Goal: Task Accomplishment & Management: Use online tool/utility

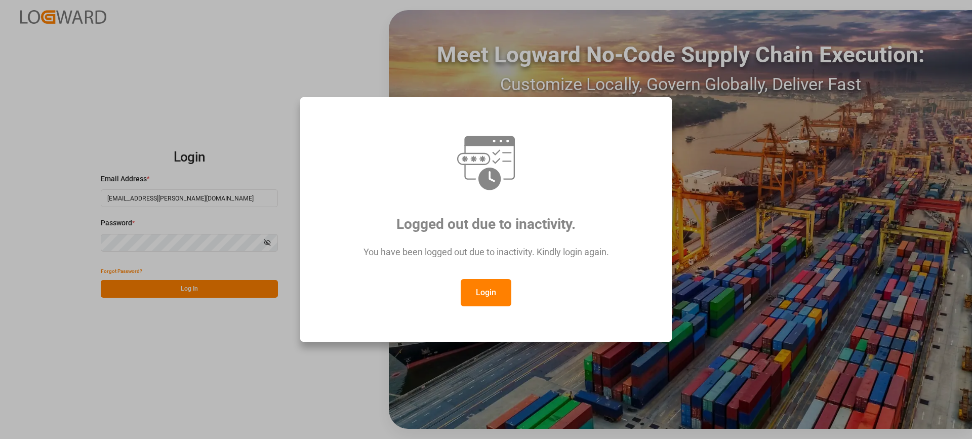
click at [495, 298] on button "Login" at bounding box center [486, 292] width 51 height 27
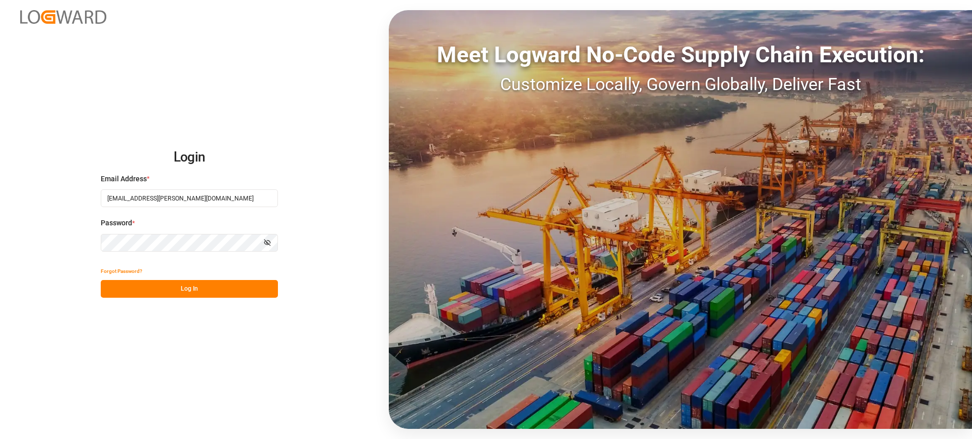
click at [217, 291] on button "Log In" at bounding box center [189, 289] width 177 height 18
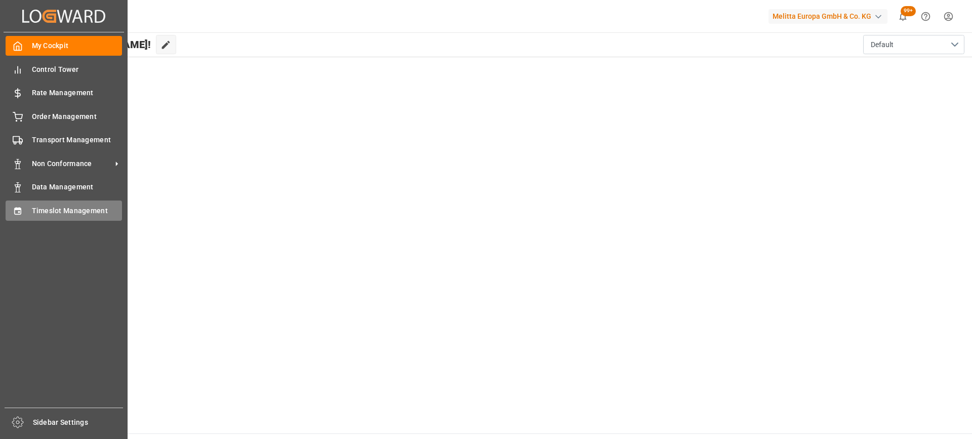
click at [42, 209] on span "Timeslot Management" at bounding box center [77, 211] width 91 height 11
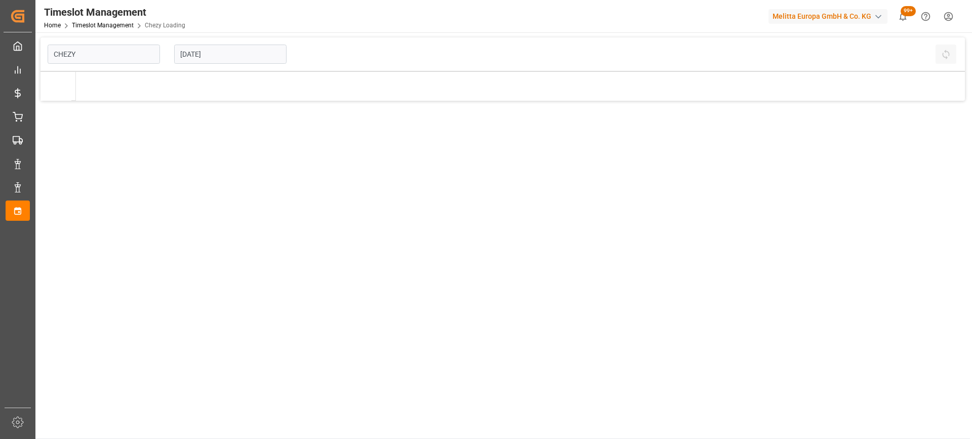
type input "Chezy Loading"
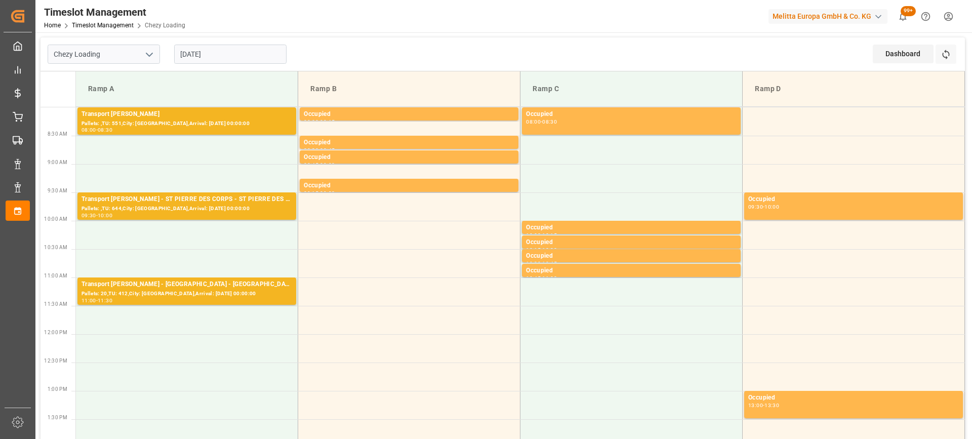
click at [251, 56] on input "[DATE]" at bounding box center [230, 54] width 112 height 19
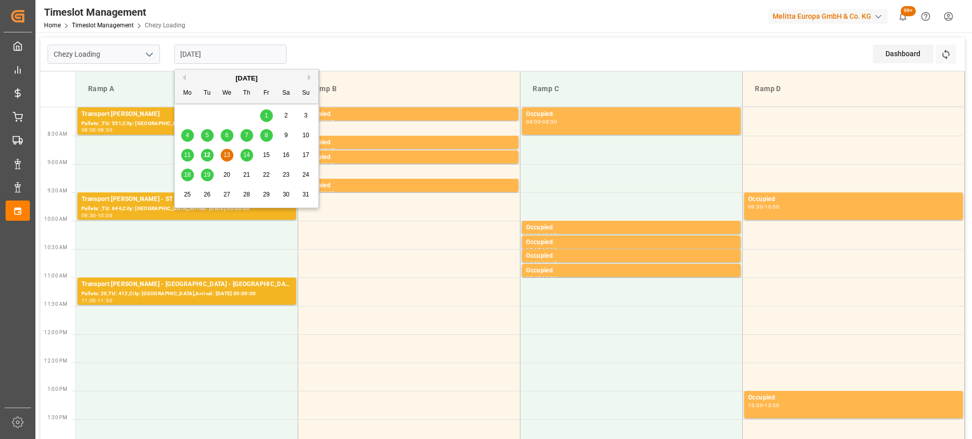
click at [205, 156] on span "12" at bounding box center [207, 154] width 7 height 7
type input "[DATE]"
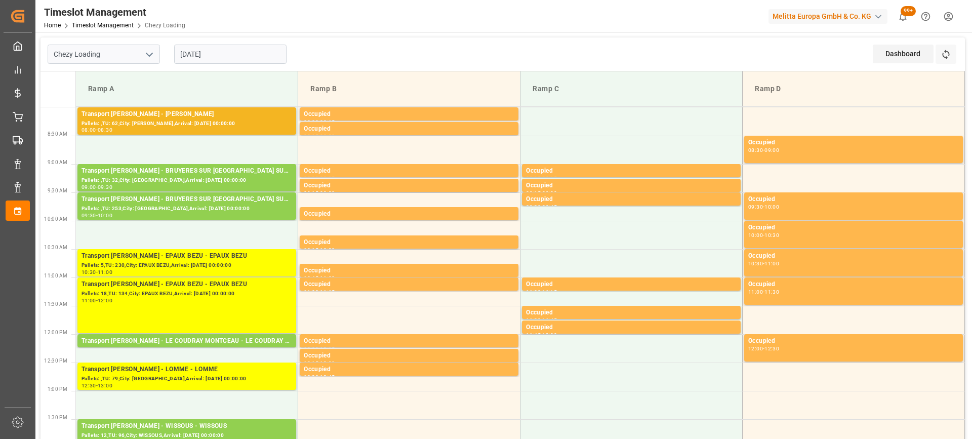
scroll to position [152, 0]
